Goal: Information Seeking & Learning: Learn about a topic

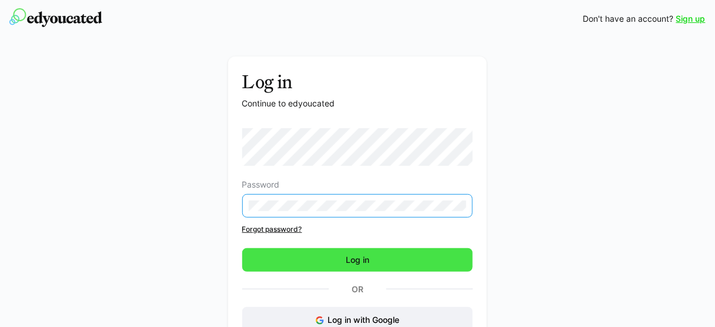
click at [340, 259] on span "Log in" at bounding box center [357, 260] width 231 height 24
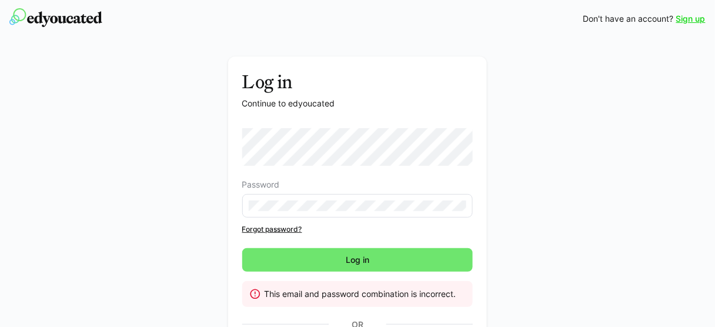
scroll to position [16, 0]
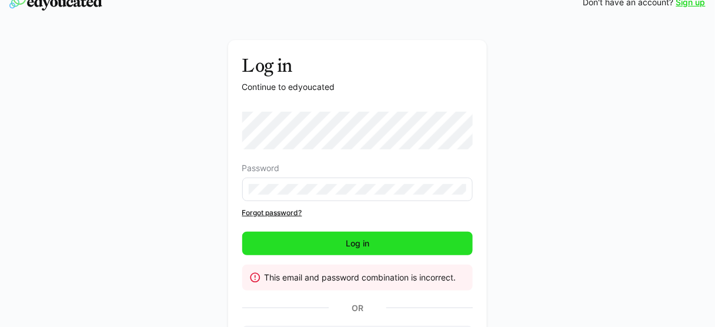
click at [303, 243] on span "Log in" at bounding box center [357, 244] width 231 height 24
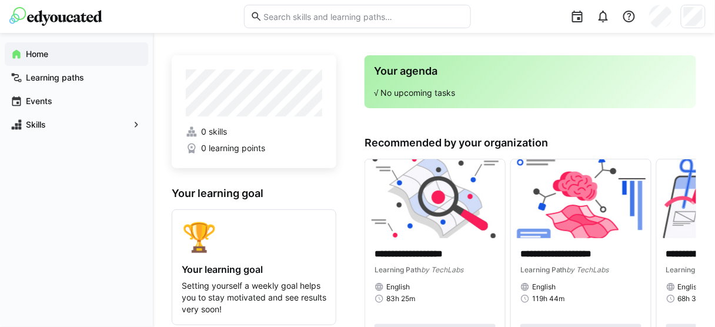
click at [413, 250] on p "**********" at bounding box center [436, 255] width 122 height 14
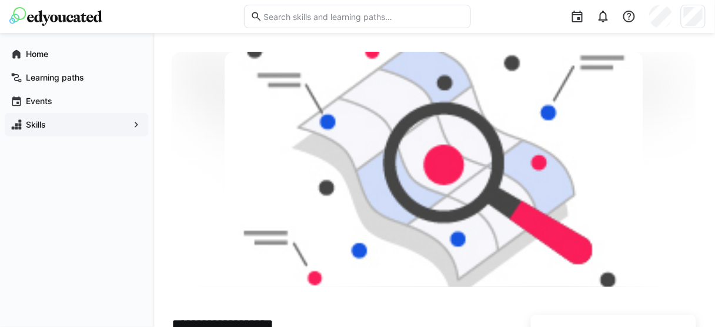
click at [132, 125] on eds-icon at bounding box center [137, 125] width 12 height 12
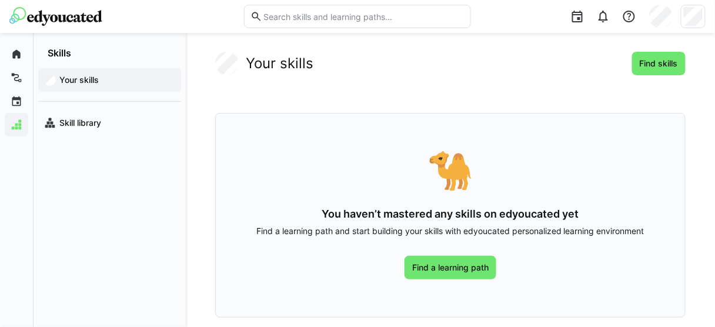
scroll to position [8, 0]
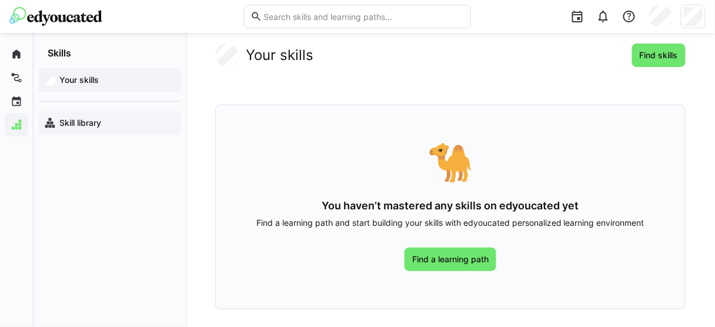
click at [0, 0] on app-navigation-label "Skill library" at bounding box center [0, 0] width 0 height 0
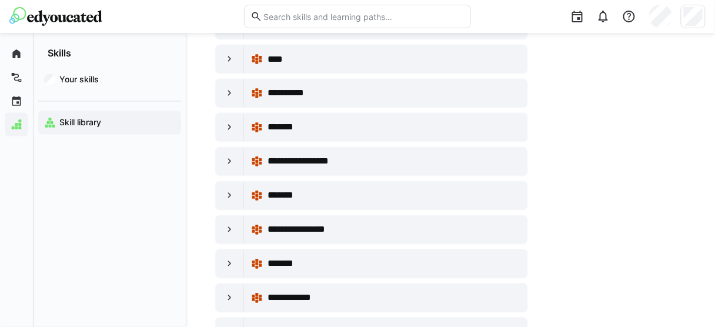
scroll to position [339, 0]
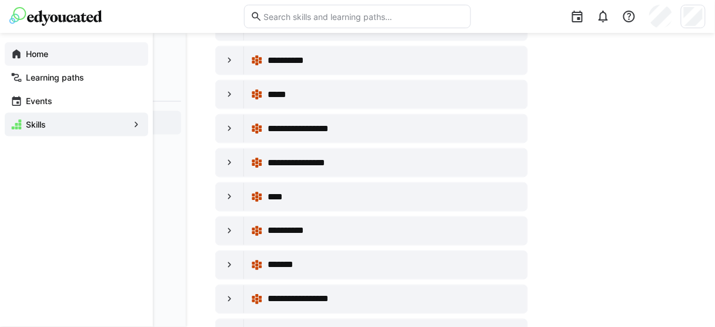
click at [16, 52] on eds-icon at bounding box center [17, 54] width 12 height 12
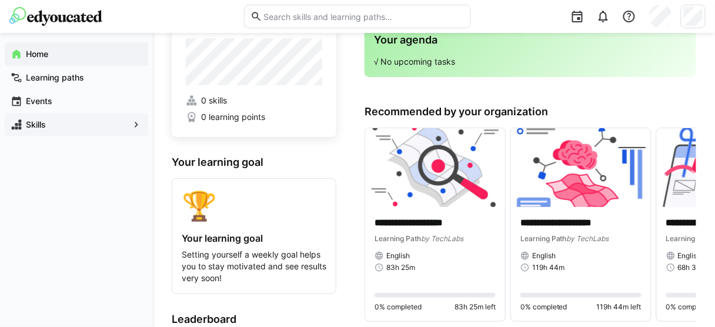
scroll to position [34, 0]
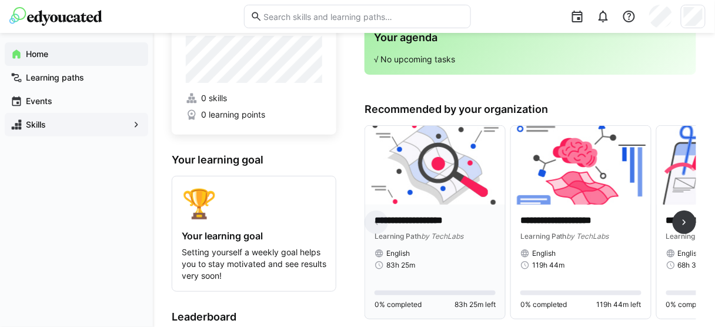
click at [430, 213] on div "**********" at bounding box center [435, 262] width 140 height 114
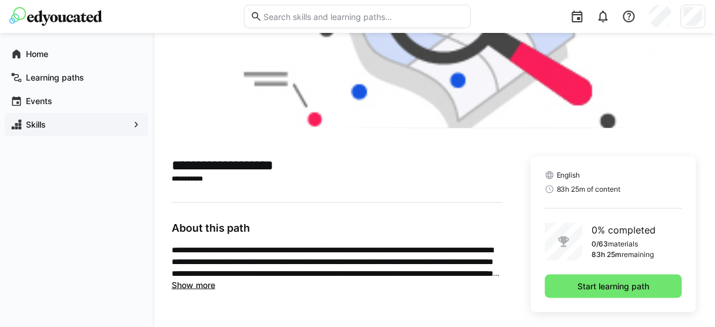
scroll to position [162, 0]
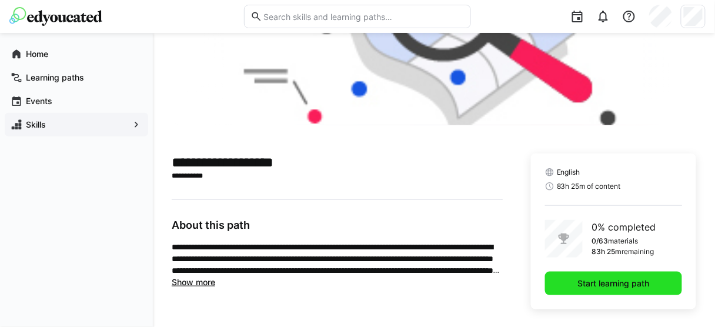
click at [579, 282] on span "Start learning path" at bounding box center [613, 284] width 75 height 12
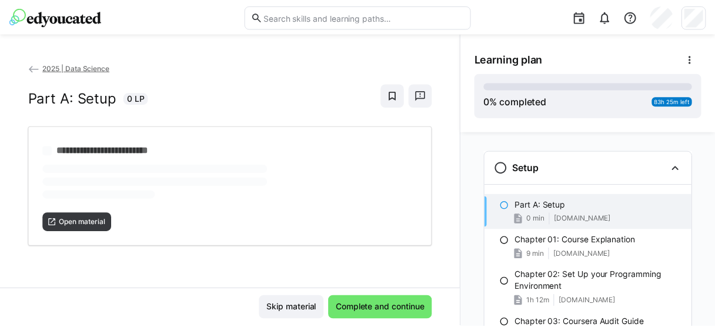
scroll to position [19, 0]
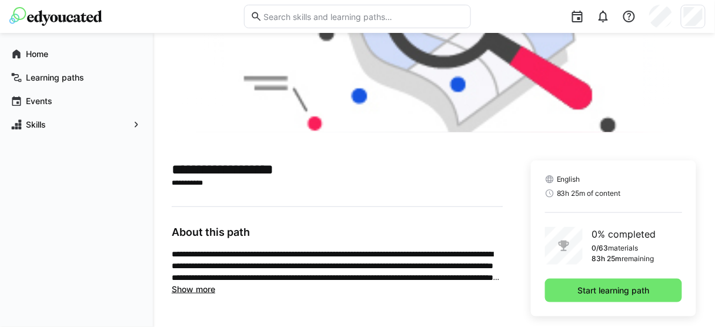
scroll to position [162, 0]
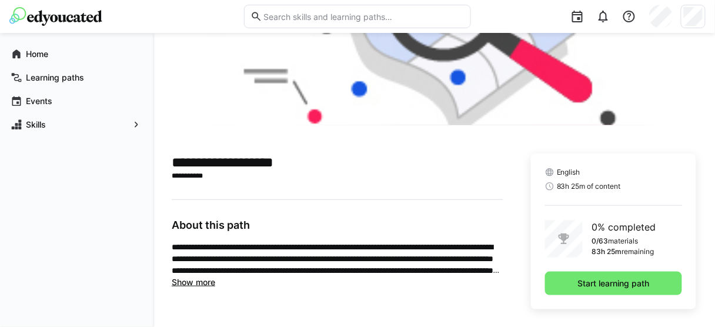
click at [201, 281] on span "Show more" at bounding box center [194, 282] width 44 height 10
